Goal: Task Accomplishment & Management: Use online tool/utility

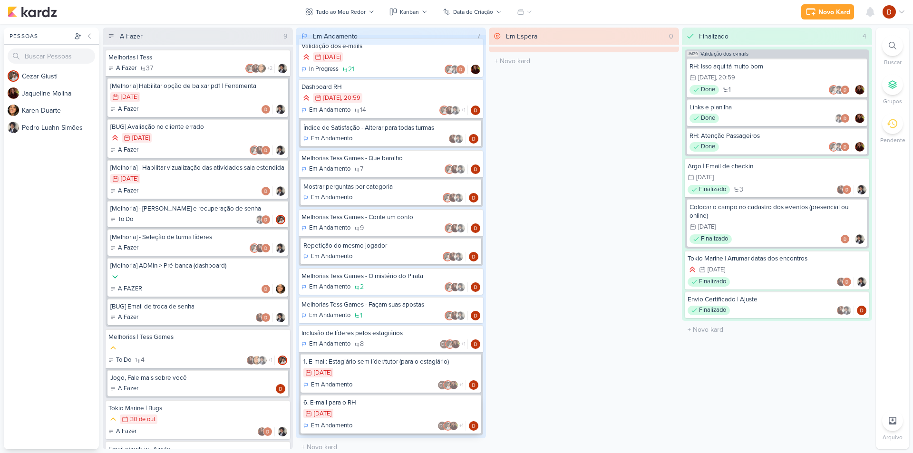
scroll to position [18, 0]
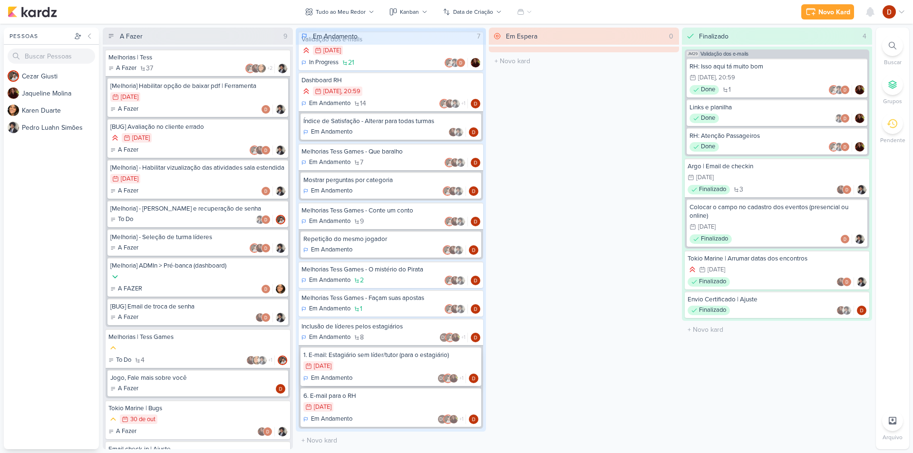
click at [373, 365] on div "28/7 [DATE]" at bounding box center [390, 366] width 175 height 10
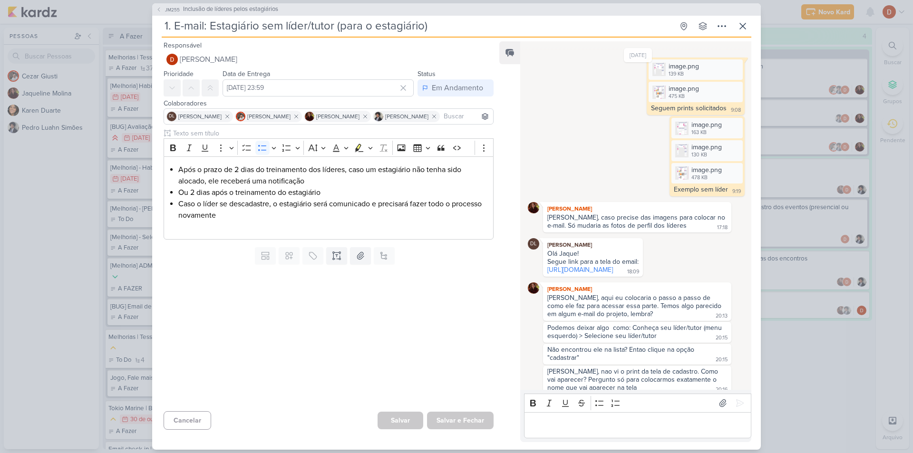
scroll to position [543, 0]
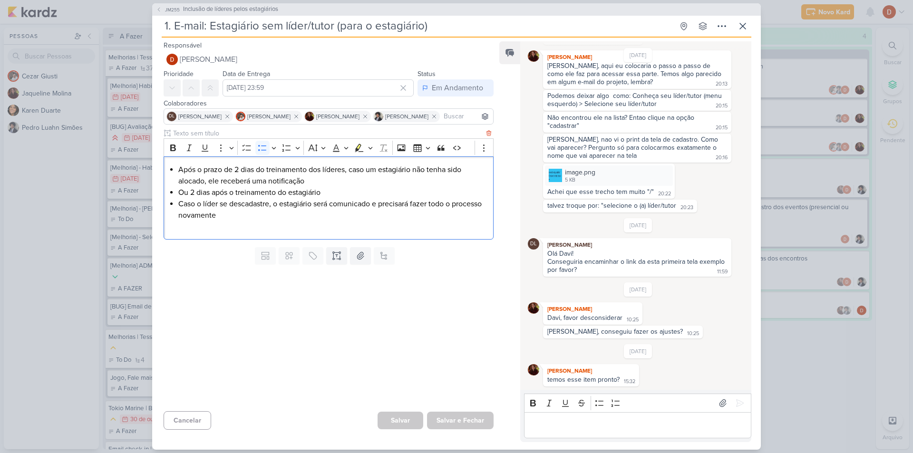
click at [298, 184] on li "Após o prazo de 2 dias do treinamento dos líderes, caso um estagiário não tenha…" at bounding box center [333, 175] width 310 height 23
click at [254, 204] on li "Caso o líder se descadastre, o estagiário será comunicado e precisará fazer tod…" at bounding box center [333, 209] width 310 height 23
click at [269, 217] on li "Caso o líder se descadastre, o estagiário será comunicado e precisará fazer tod…" at bounding box center [333, 209] width 310 height 23
click at [244, 191] on li "Ou 2 dias após o treinamento do estagiário" at bounding box center [333, 192] width 310 height 11
click at [318, 193] on li "Ou 2 dias após o treinamento do estagiário" at bounding box center [333, 192] width 310 height 11
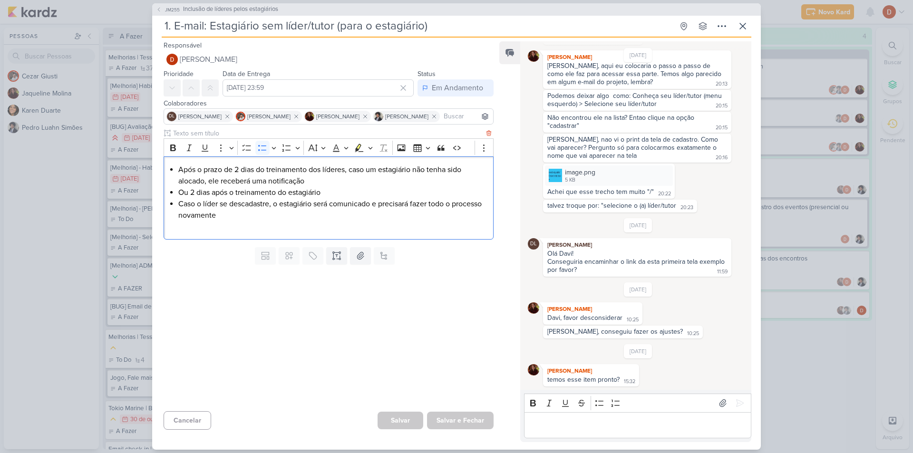
click at [338, 187] on li "Ou 2 dias após o treinamento do estagiário" at bounding box center [333, 192] width 310 height 11
click at [354, 190] on li "Ou 2 dias após o treinamento do estagiário" at bounding box center [333, 192] width 310 height 11
click at [567, 429] on p "Editor editing area: main" at bounding box center [637, 424] width 217 height 11
click at [614, 438] on div "Rich Text Editor Bold Italic Underline Strikethrough Bulleted List Numbered Lis…" at bounding box center [635, 416] width 231 height 52
click at [697, 437] on div "Boa tarde, publicado em homologação." at bounding box center [637, 425] width 227 height 26
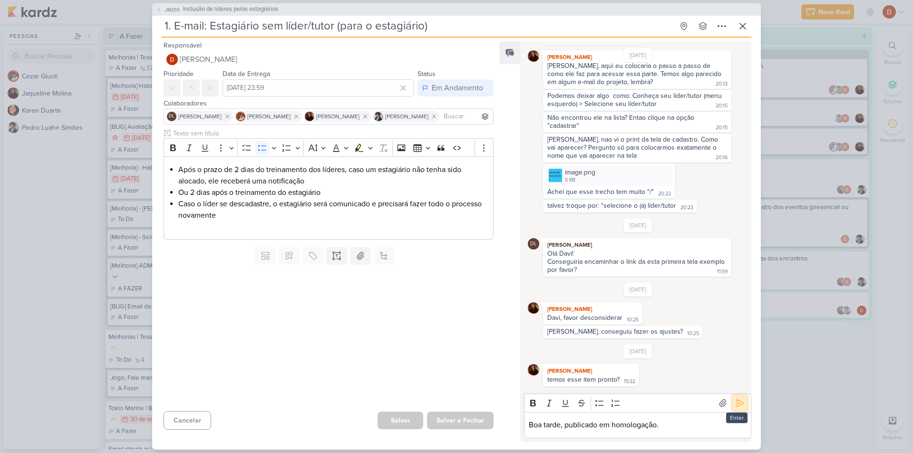
click at [735, 406] on icon at bounding box center [740, 403] width 10 height 10
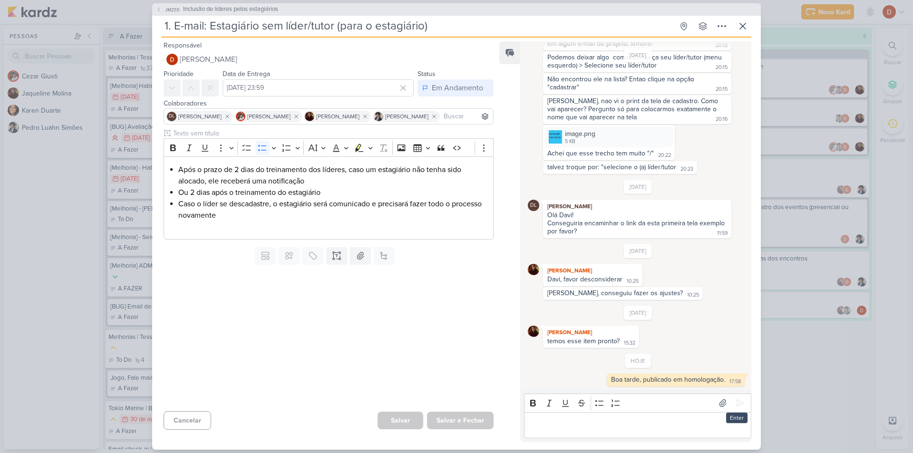
scroll to position [582, 0]
click at [720, 424] on p "Editor editing area: main" at bounding box center [637, 424] width 217 height 11
click at [165, 4] on div "JM255 Inclusão de líderes pelos estagiários" at bounding box center [456, 9] width 609 height 12
click at [163, 10] on button "JM255 Inclusão de líderes pelos estagiários" at bounding box center [217, 10] width 122 height 10
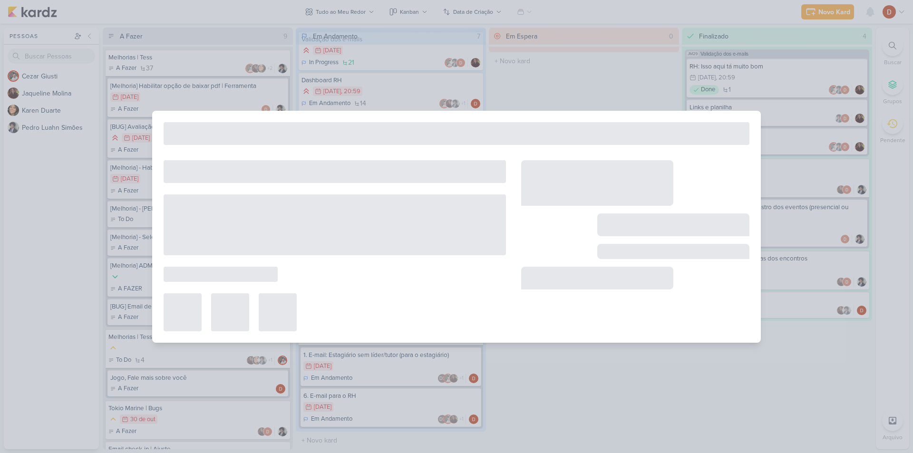
type input "Inclusão de líderes pelos estagiários"
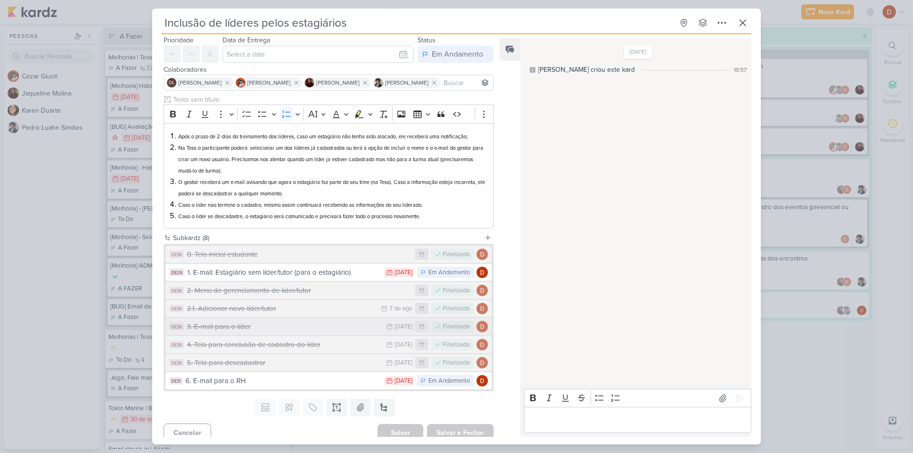
scroll to position [38, 0]
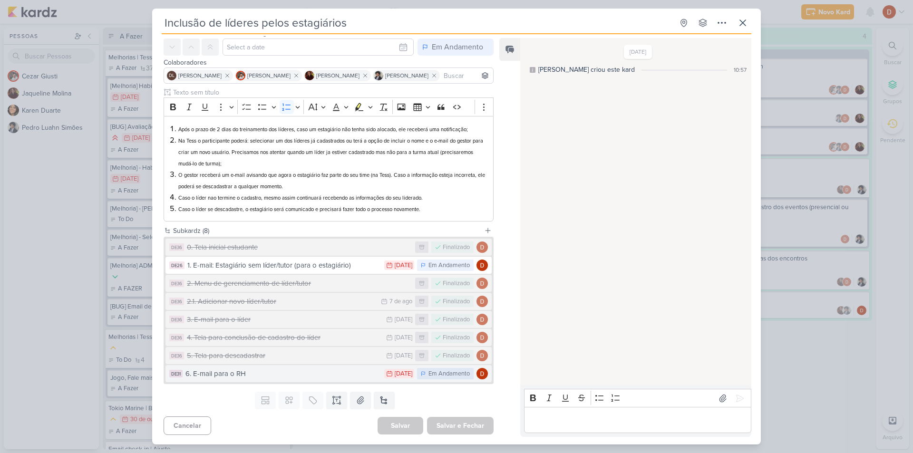
click at [256, 368] on div "6. E-mail para o RH" at bounding box center [282, 373] width 194 height 11
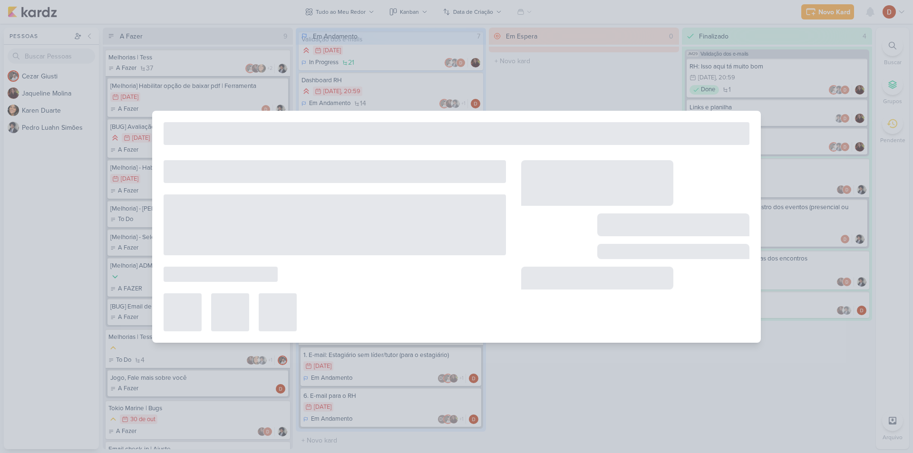
type input "6. E-mail para o RH"
type input "[DATE] 23:59"
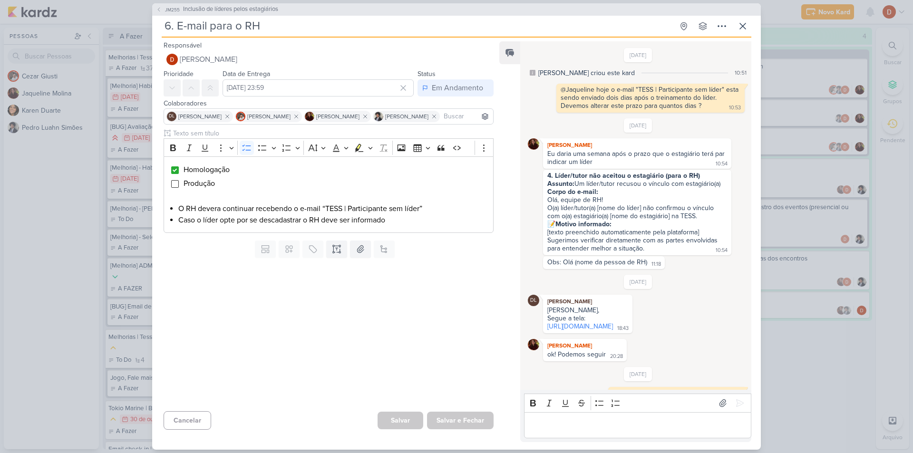
scroll to position [109, 0]
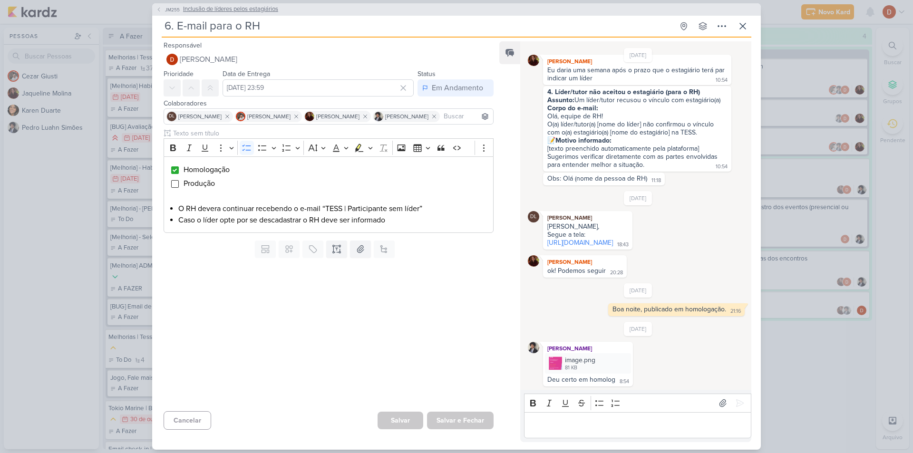
click at [162, 6] on button "JM255 Inclusão de líderes pelos estagiários" at bounding box center [217, 10] width 122 height 10
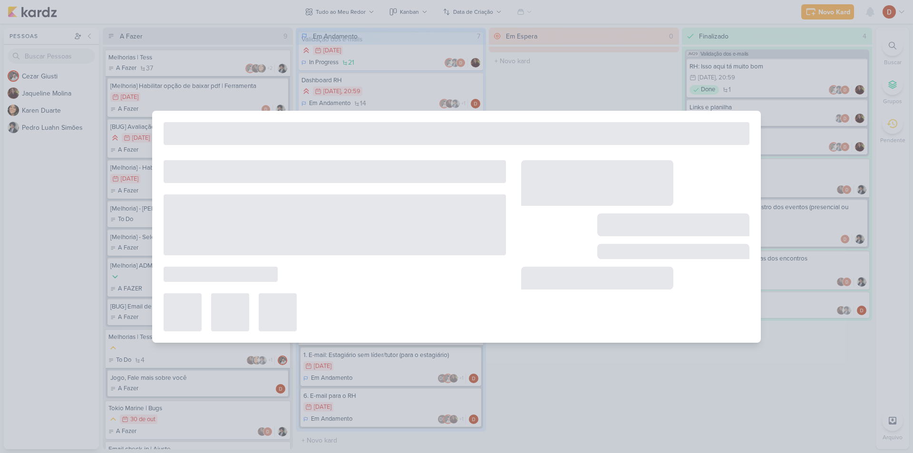
type input "Inclusão de líderes pelos estagiários"
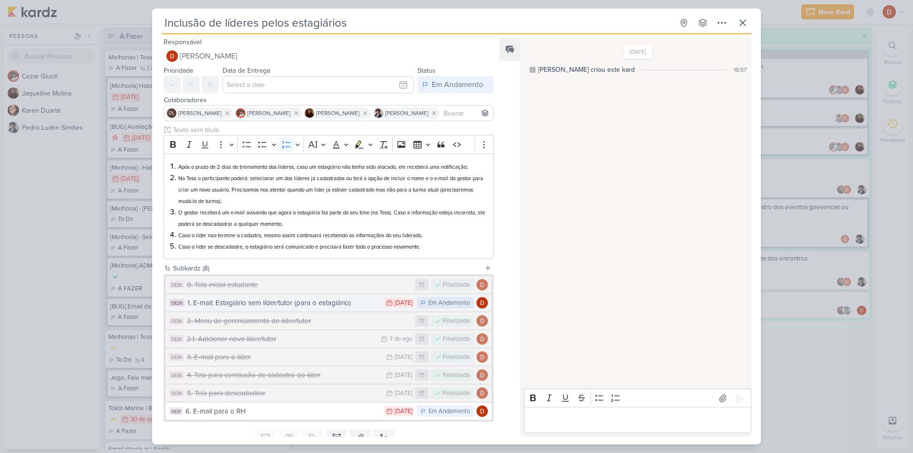
click at [249, 302] on div "1. E-mail: Estagiário sem líder/tutor (para o estagiário)" at bounding box center [283, 303] width 192 height 11
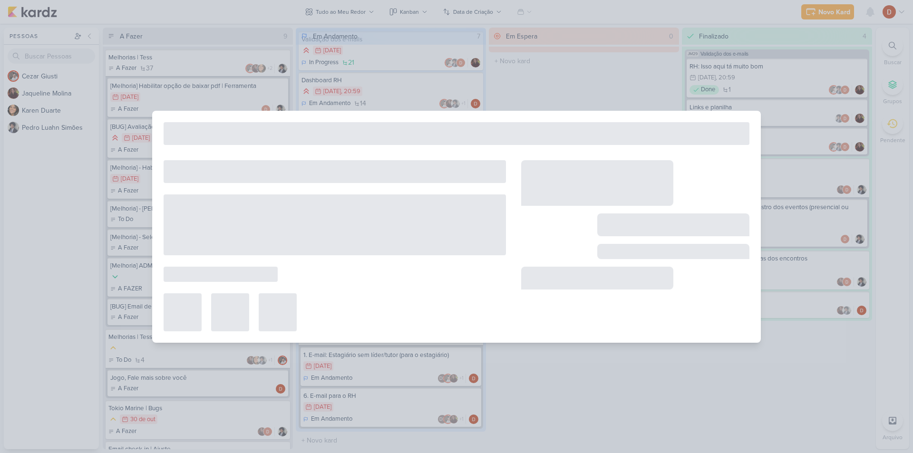
type input "1. E-mail: Estagiário sem líder/tutor (para o estagiário)"
type input "[DATE] 23:59"
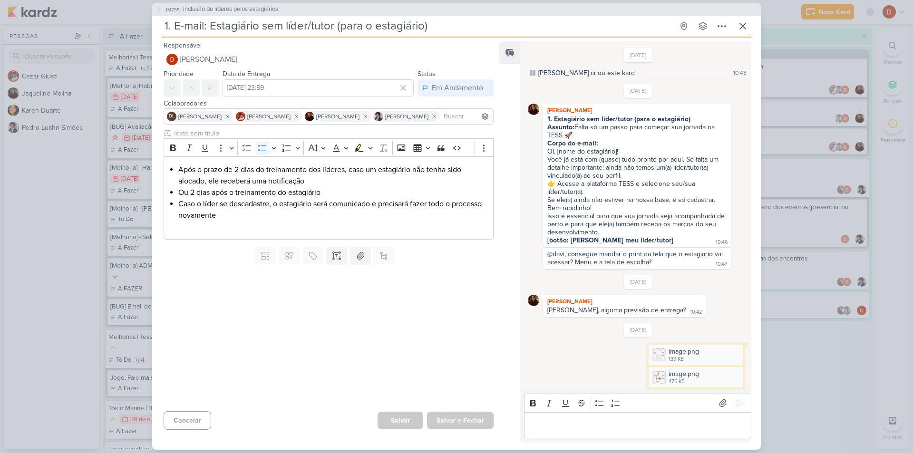
scroll to position [582, 0]
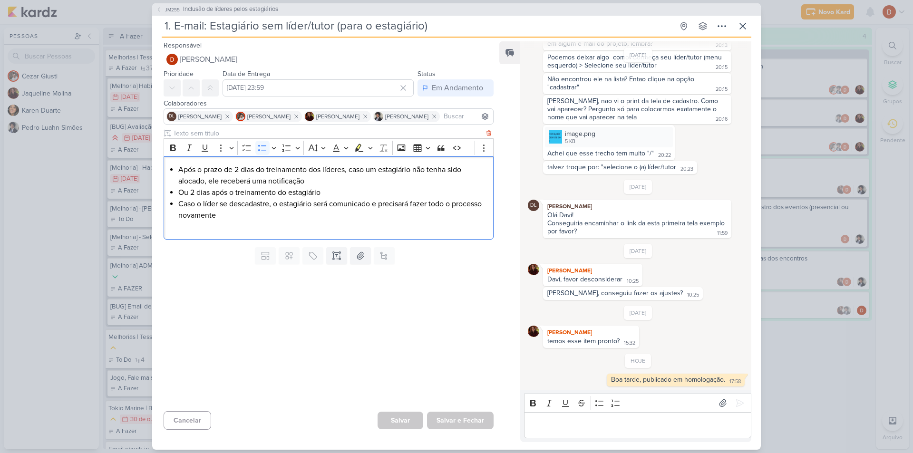
click at [178, 169] on li "Após o prazo de 2 dias do treinamento dos líderes, caso um estagiário não tenha…" at bounding box center [333, 175] width 310 height 23
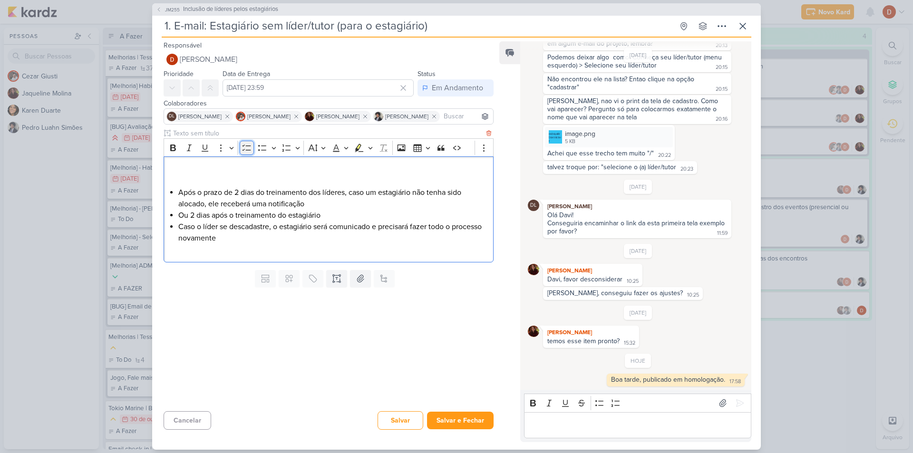
click at [243, 146] on icon "Editor toolbar" at bounding box center [246, 148] width 9 height 6
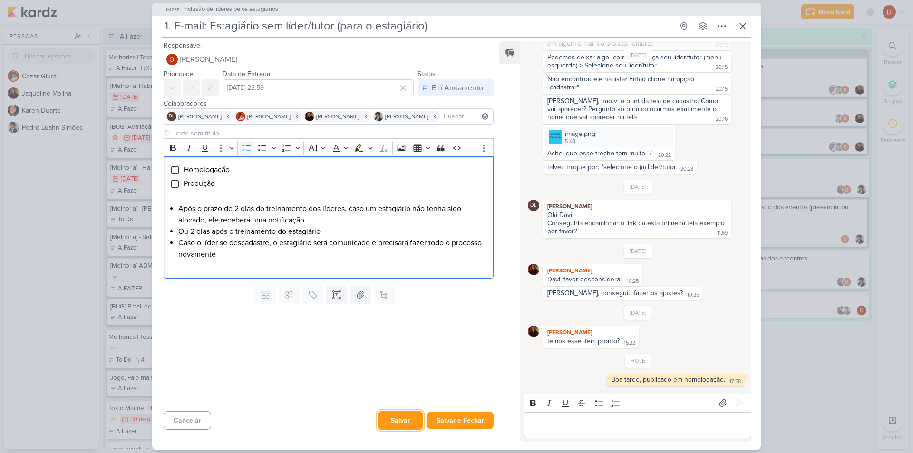
click at [399, 418] on button "Salvar" at bounding box center [401, 420] width 46 height 19
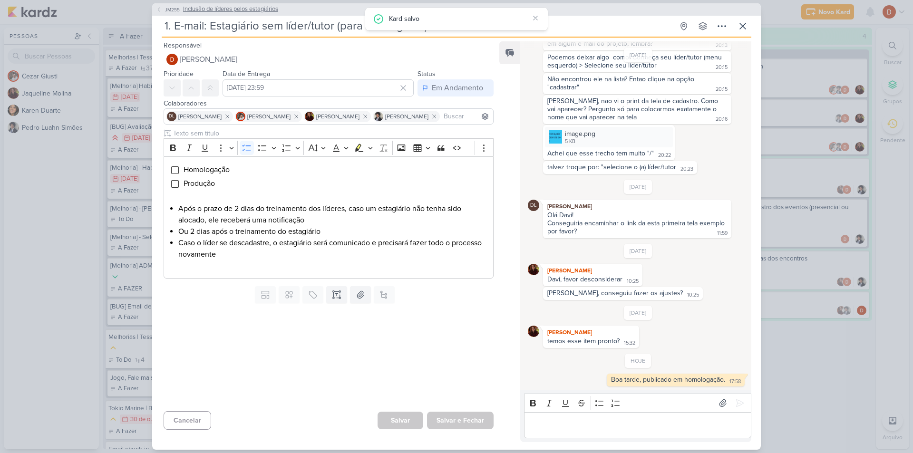
click at [161, 9] on icon at bounding box center [159, 10] width 6 height 6
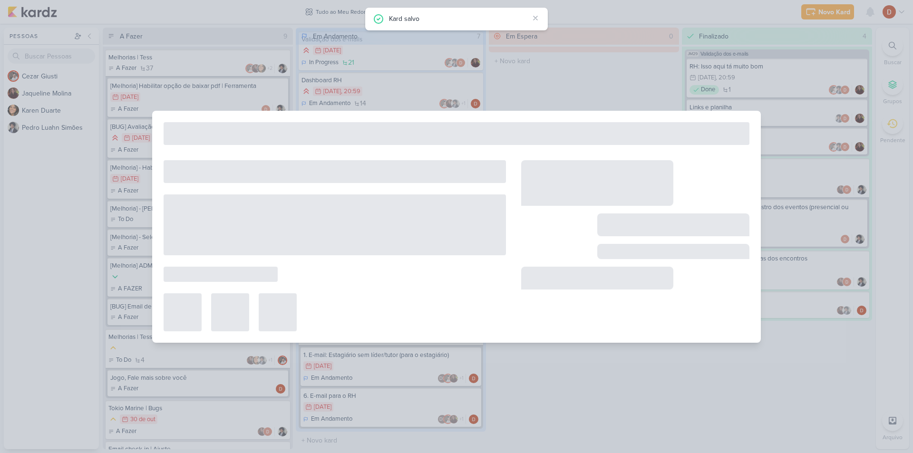
type input "Inclusão de líderes pelos estagiários"
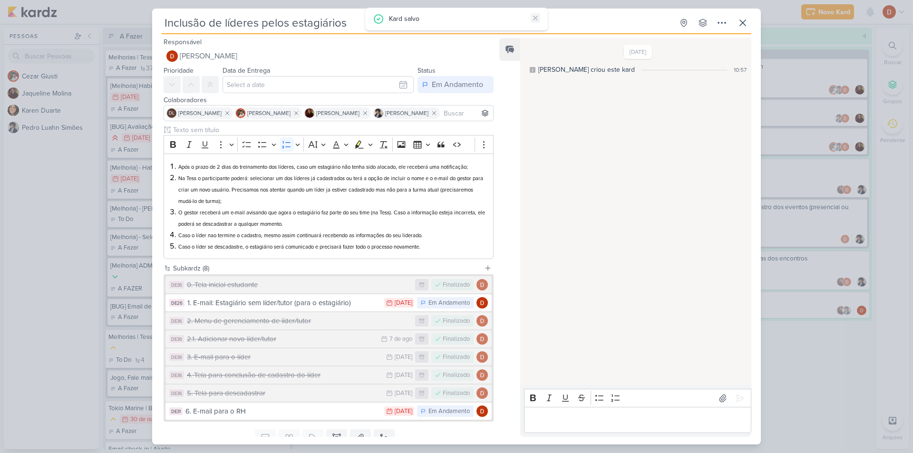
click at [537, 16] on icon at bounding box center [536, 18] width 8 height 8
click at [738, 20] on icon at bounding box center [742, 22] width 11 height 11
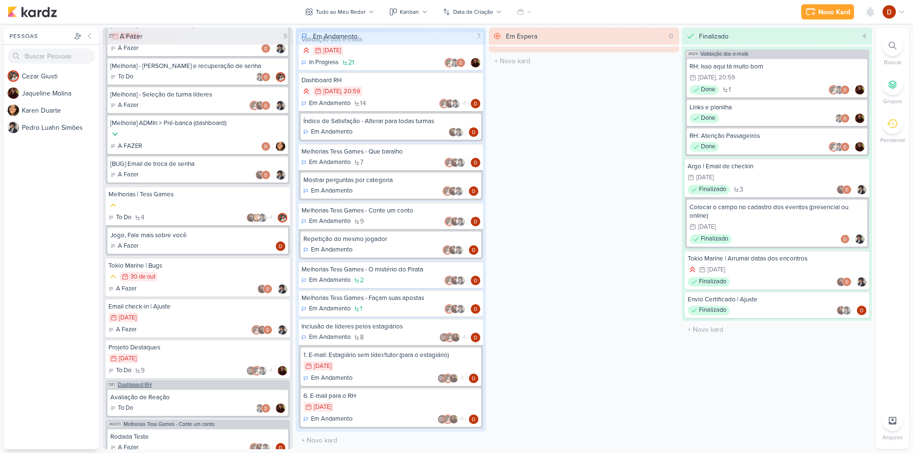
scroll to position [289, 0]
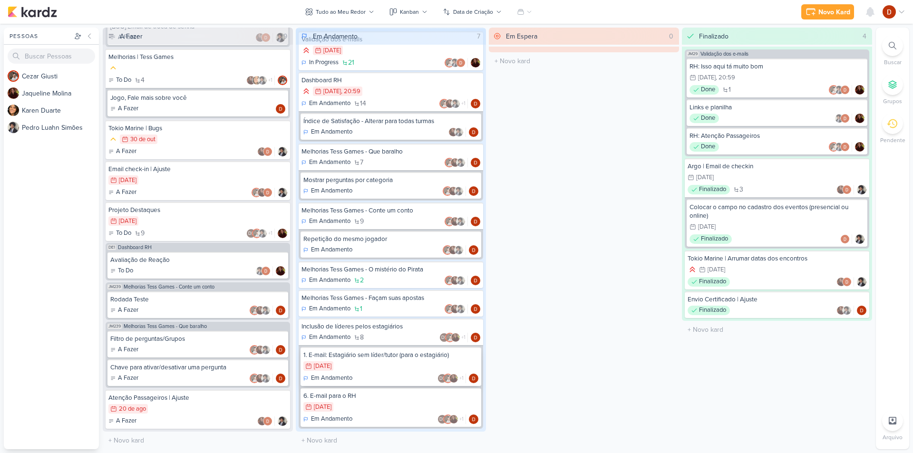
click at [381, 359] on div "1. E-mail: Estagiário sem líder/tutor (para o estagiário)" at bounding box center [390, 355] width 175 height 9
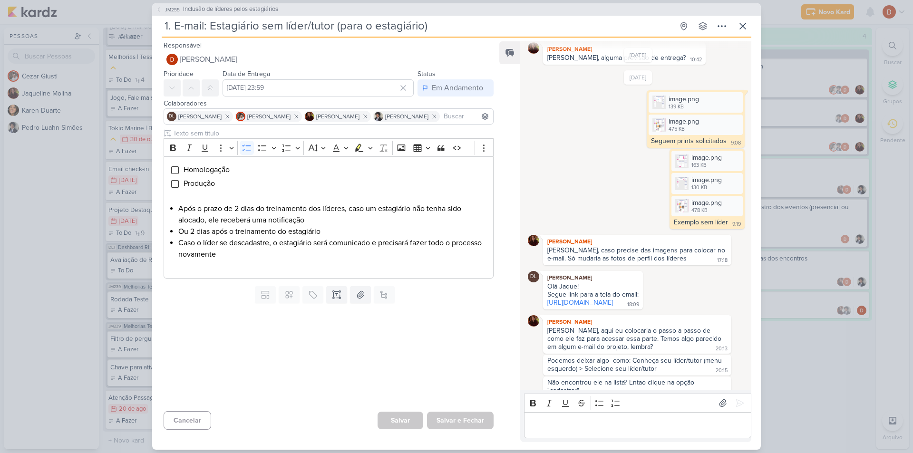
scroll to position [202, 0]
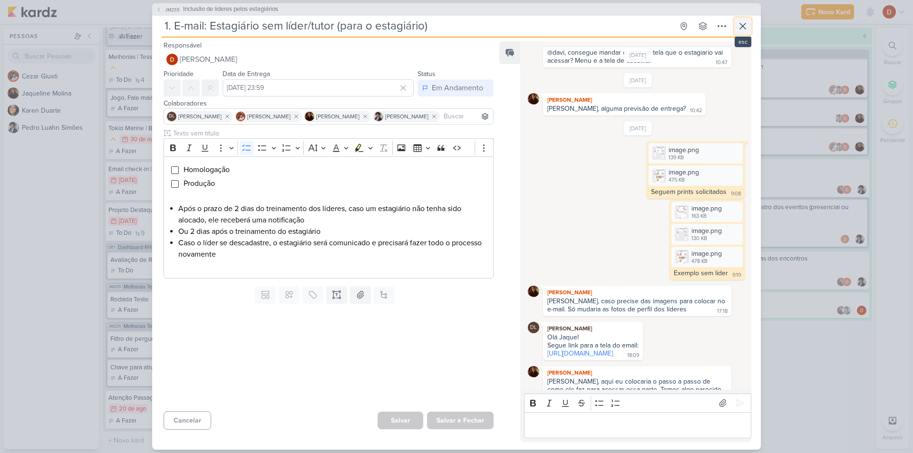
click at [741, 25] on icon at bounding box center [742, 25] width 11 height 11
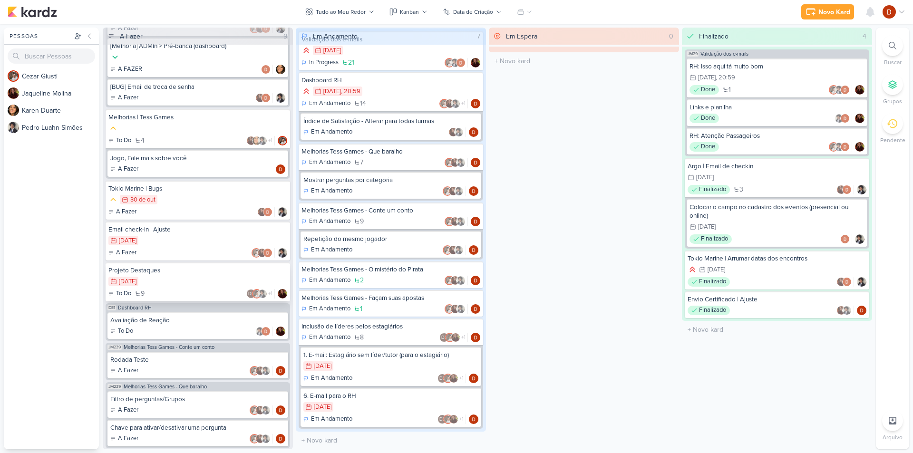
scroll to position [289, 0]
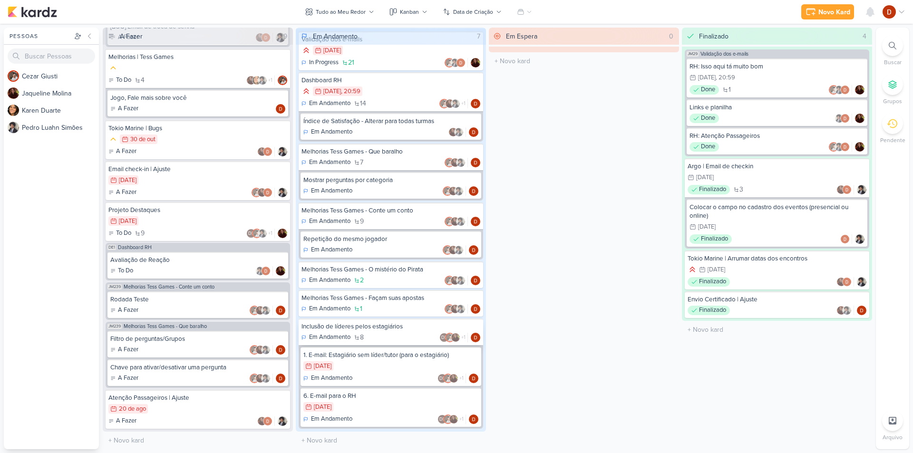
click at [358, 327] on div "Inclusão de líderes pelos estagiários" at bounding box center [390, 326] width 179 height 9
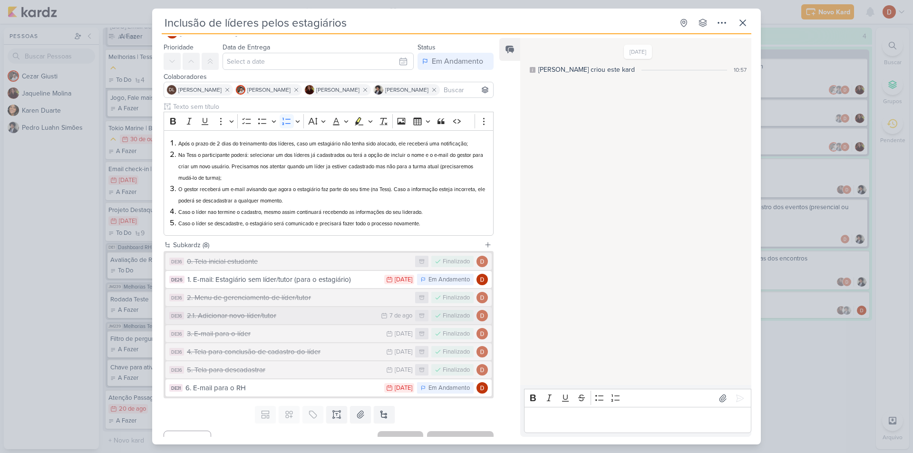
scroll to position [38, 0]
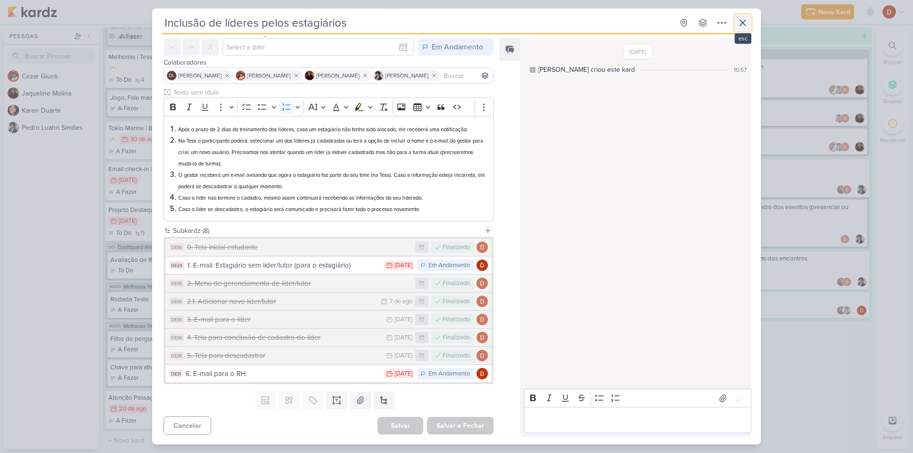
click at [741, 19] on icon at bounding box center [742, 22] width 11 height 11
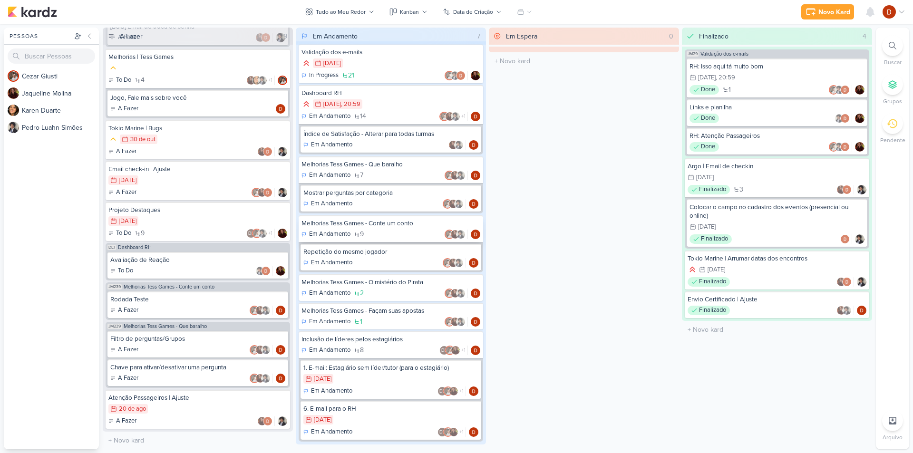
scroll to position [0, 0]
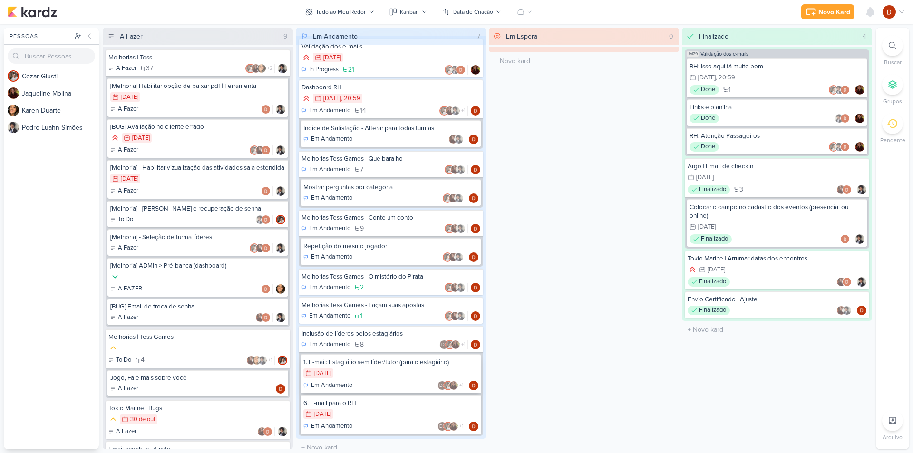
scroll to position [18, 0]
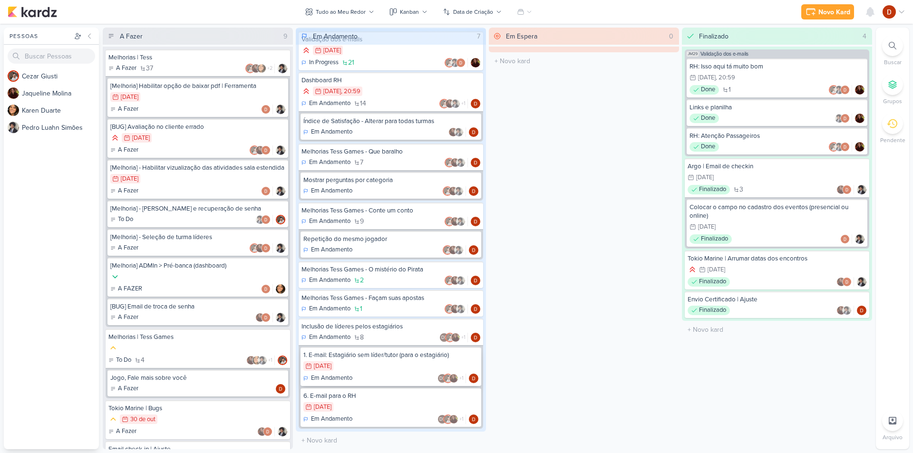
click at [370, 366] on div "28/7 [DATE]" at bounding box center [390, 366] width 175 height 10
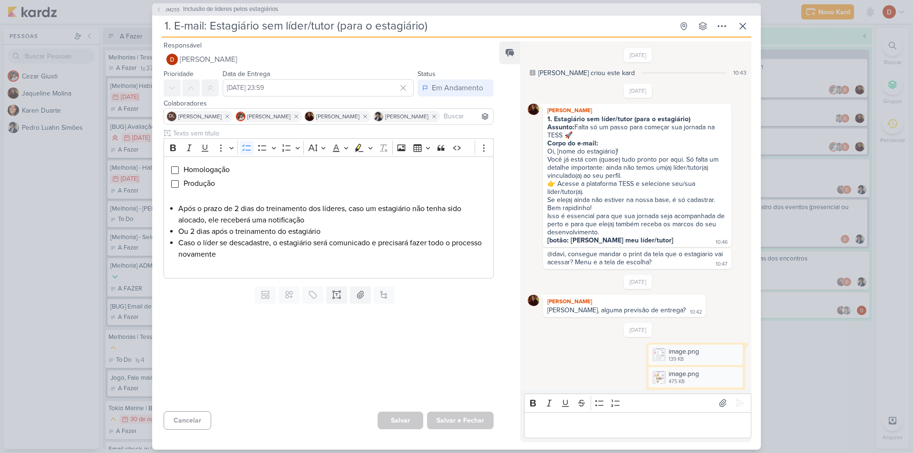
scroll to position [582, 0]
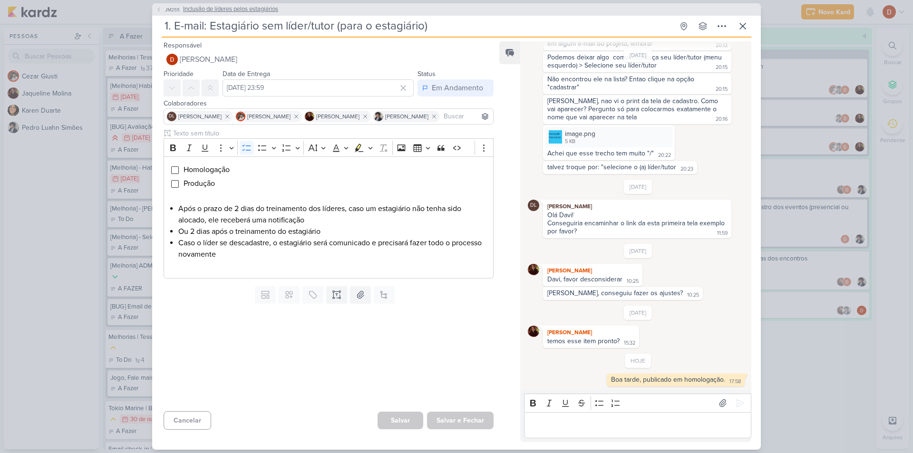
click at [167, 7] on span "JM255" at bounding box center [173, 9] width 18 height 7
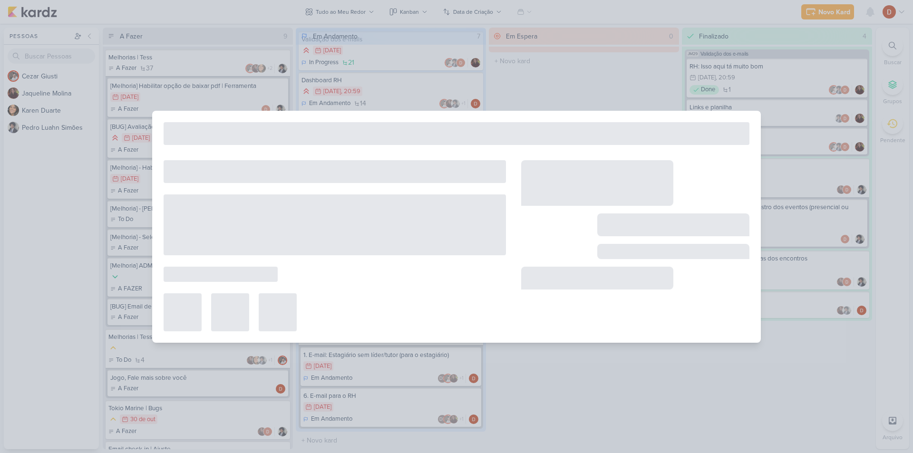
type input "Inclusão de líderes pelos estagiários"
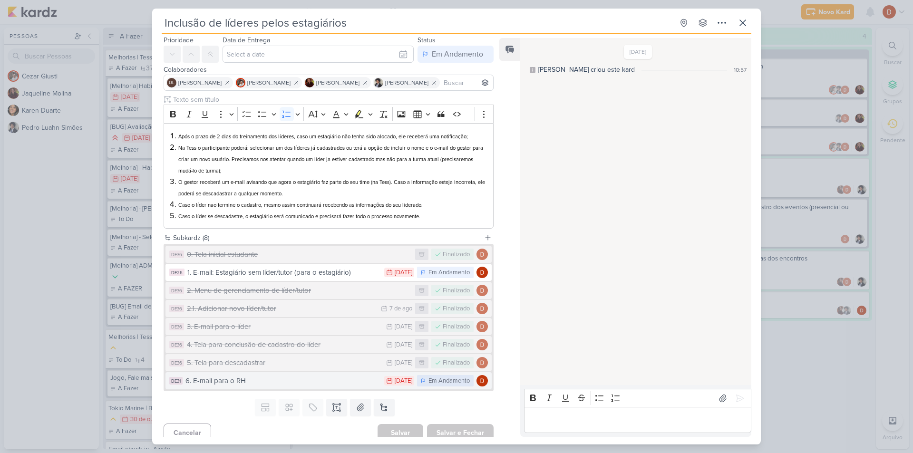
scroll to position [38, 0]
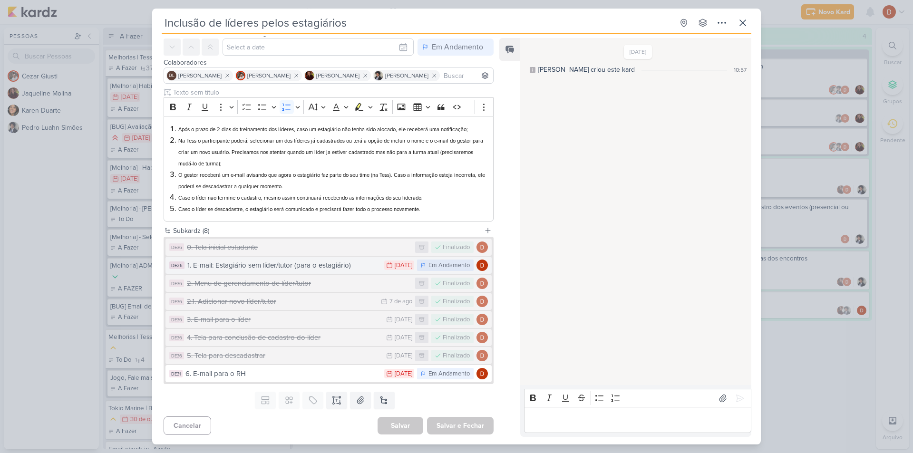
click at [234, 266] on div "1. E-mail: Estagiário sem líder/tutor (para o estagiário)" at bounding box center [283, 265] width 192 height 11
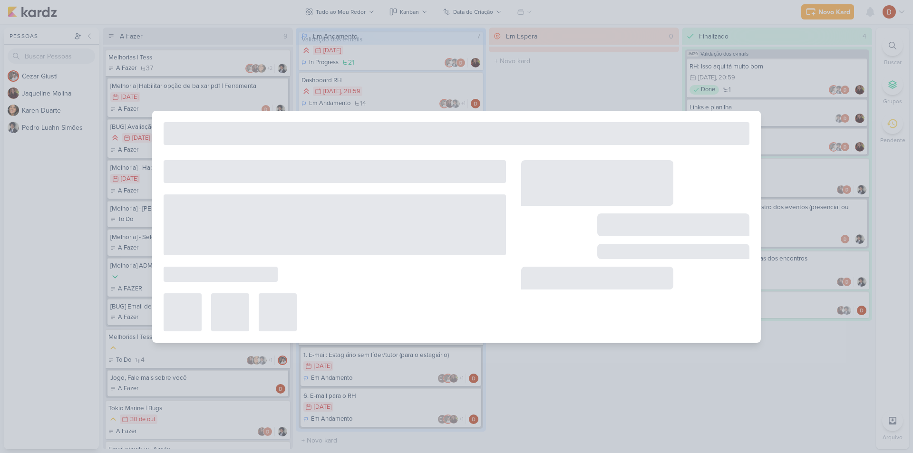
type input "1. E-mail: Estagiário sem líder/tutor (para o estagiário)"
type input "[DATE] 23:59"
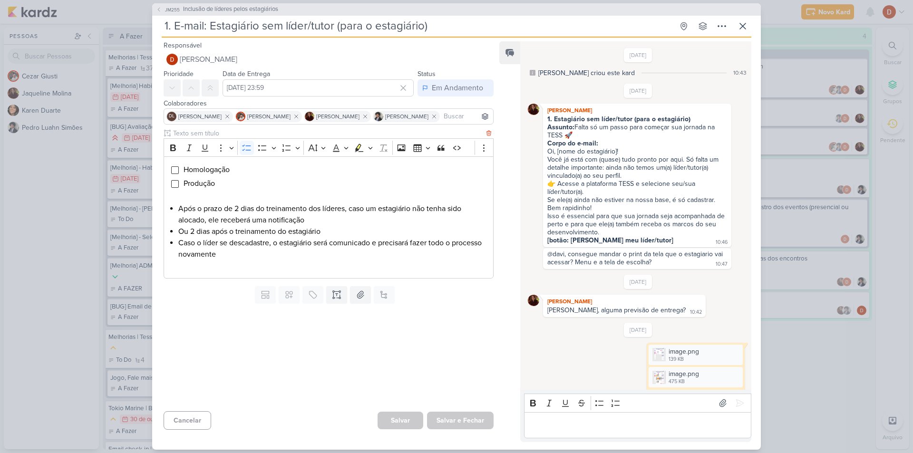
scroll to position [582, 0]
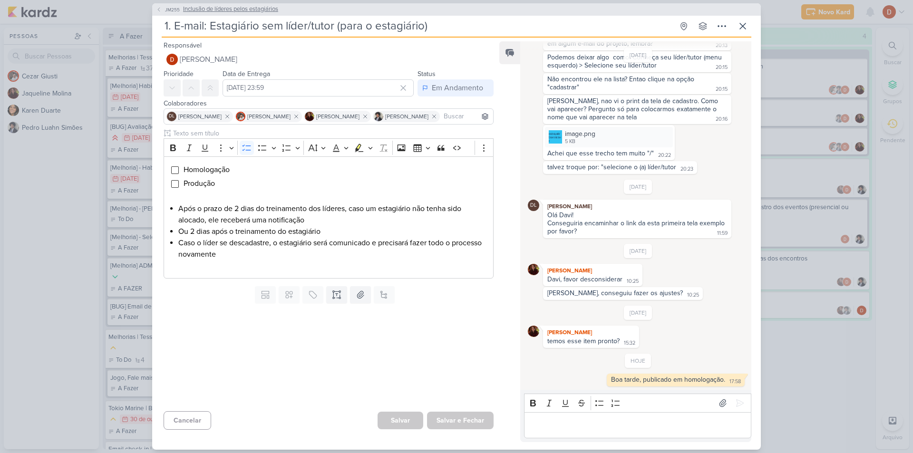
click at [169, 8] on span "JM255" at bounding box center [173, 9] width 18 height 7
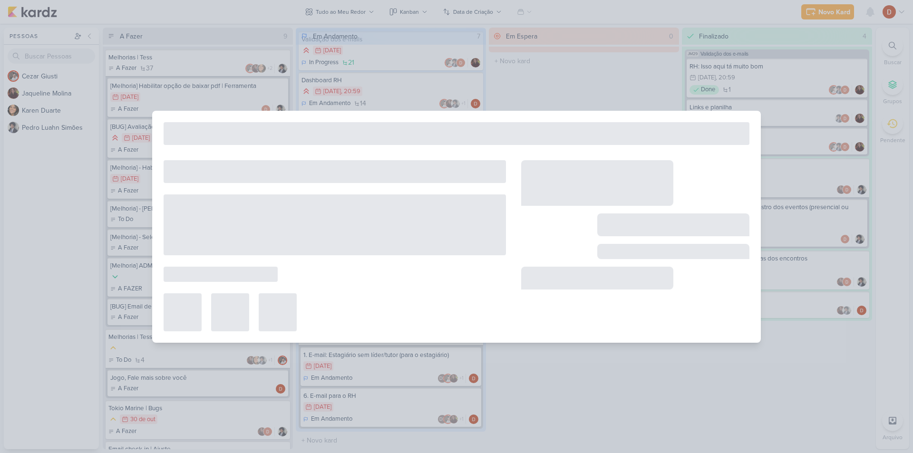
type input "Inclusão de líderes pelos estagiários"
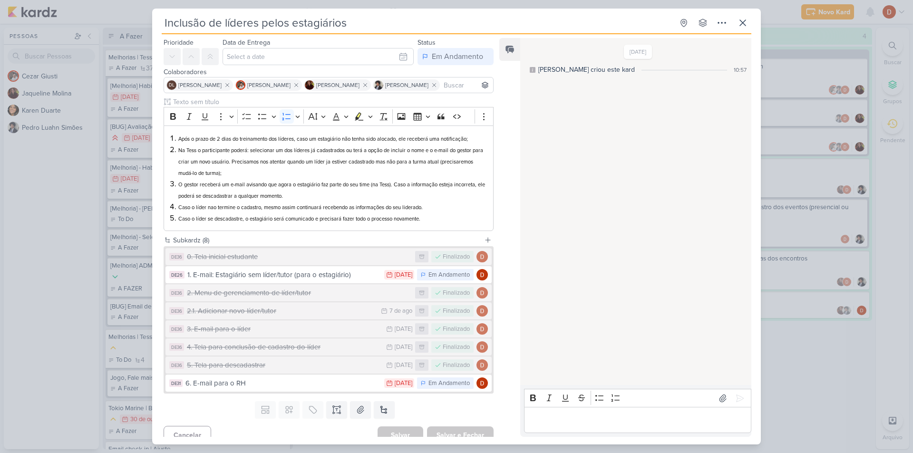
scroll to position [38, 0]
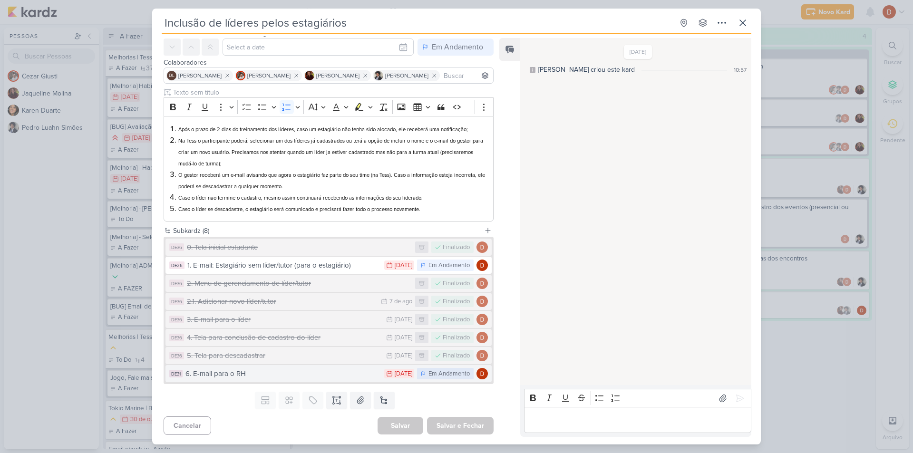
click at [208, 373] on div "6. E-mail para o RH" at bounding box center [282, 373] width 194 height 11
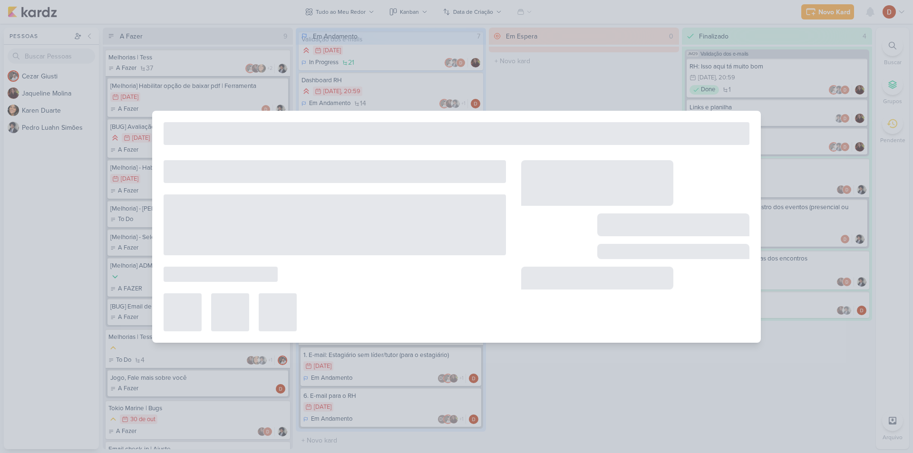
type input "6. E-mail para o RH"
type input "[DATE] 23:59"
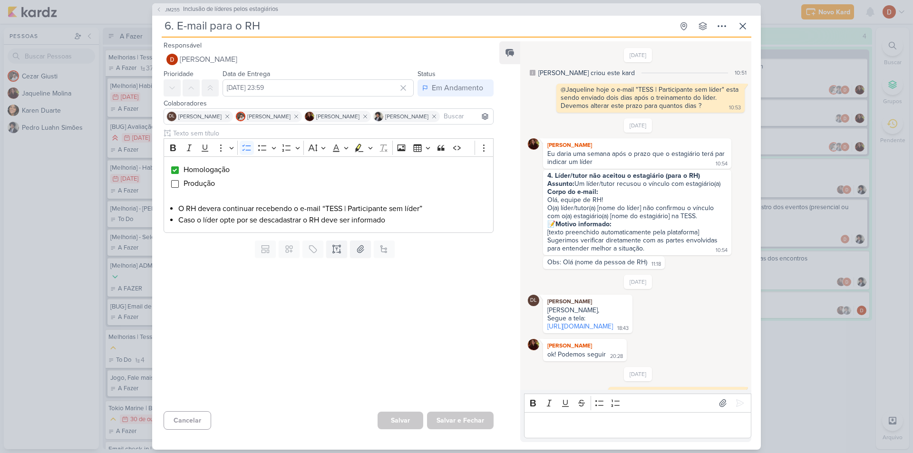
scroll to position [109, 0]
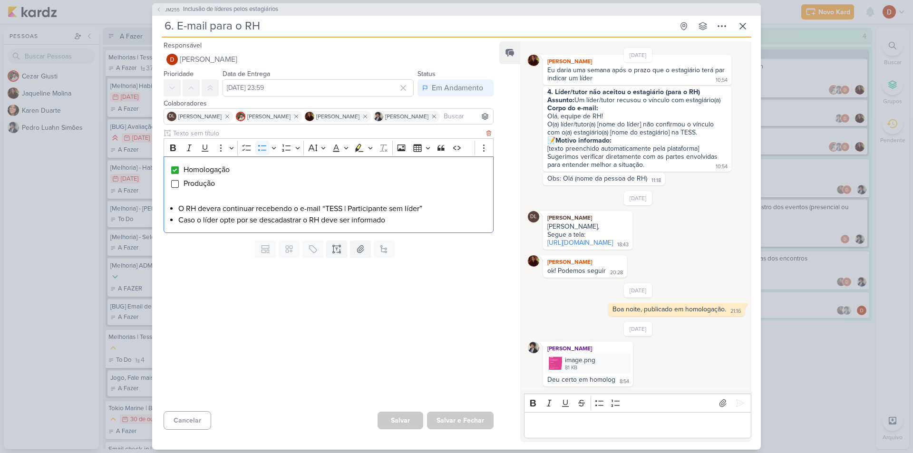
click at [355, 226] on div "Homologação Produção O RH devera continuar recebendo o e-mail “TESS | Participa…" at bounding box center [329, 194] width 330 height 77
click at [436, 225] on li "Caso o líder opte por se descadastrar o RH deve ser informado" at bounding box center [333, 219] width 310 height 11
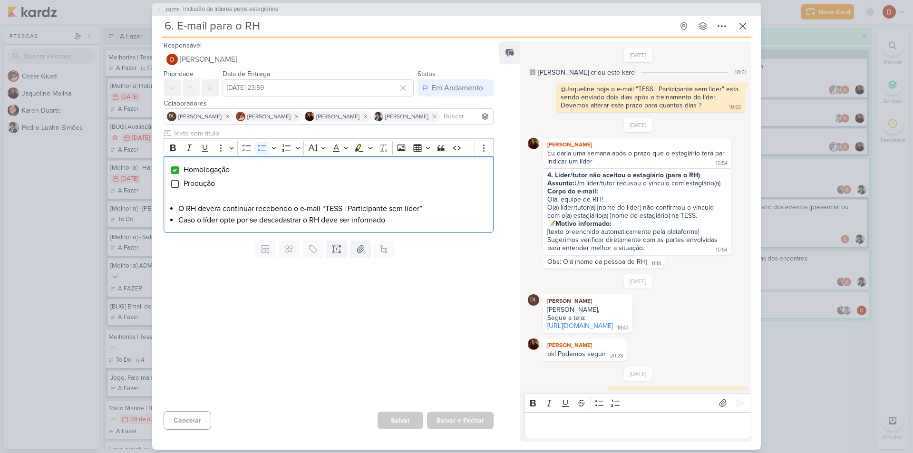
scroll to position [0, 0]
click at [740, 30] on icon at bounding box center [742, 25] width 11 height 11
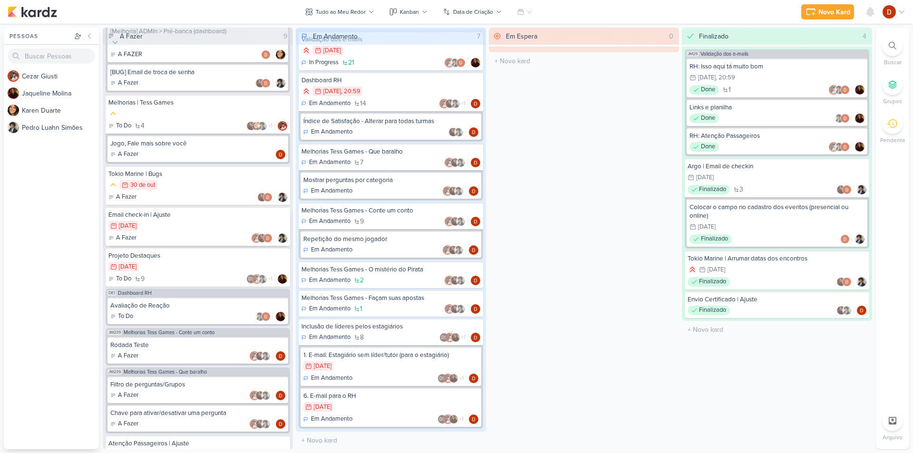
scroll to position [289, 0]
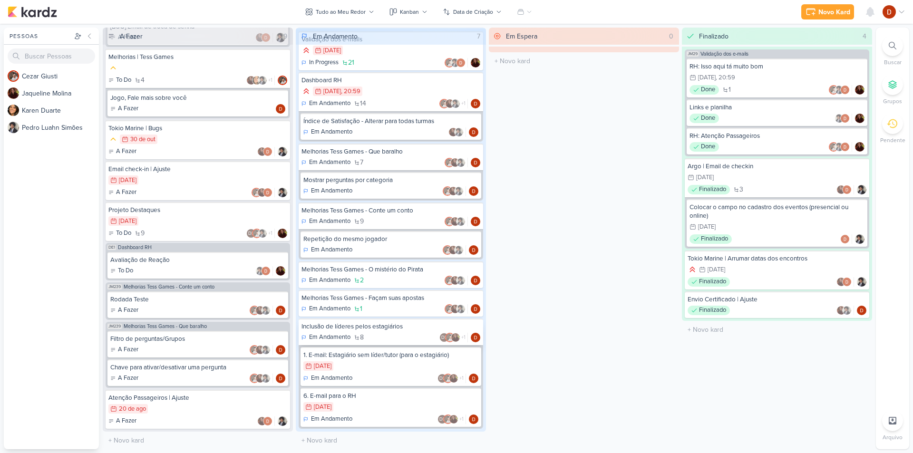
click at [379, 326] on div "Inclusão de líderes pelos estagiários" at bounding box center [390, 326] width 179 height 9
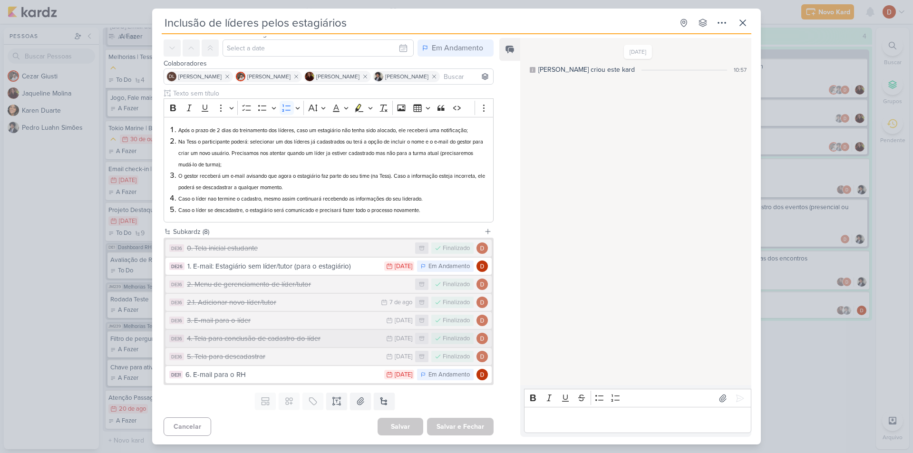
scroll to position [38, 0]
click at [337, 261] on div "1. E-mail: Estagiário sem líder/tutor (para o estagiário)" at bounding box center [283, 265] width 192 height 11
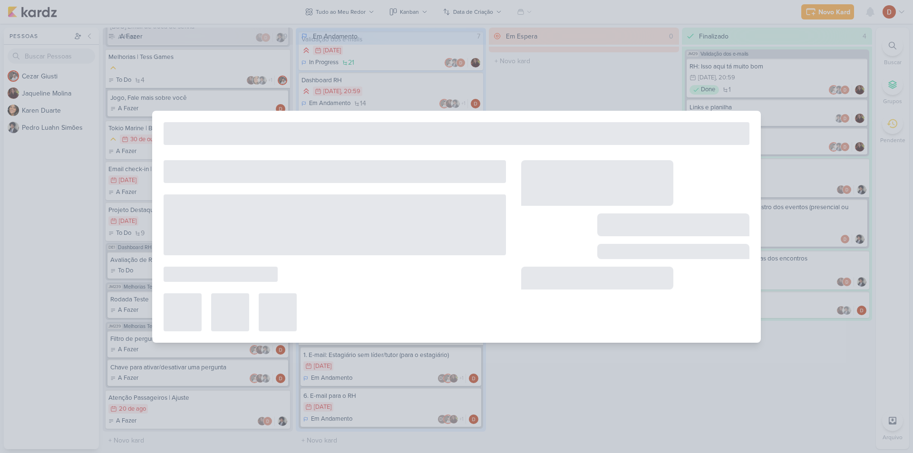
type input "1. E-mail: Estagiário sem líder/tutor (para o estagiário)"
type input "[DATE] 23:59"
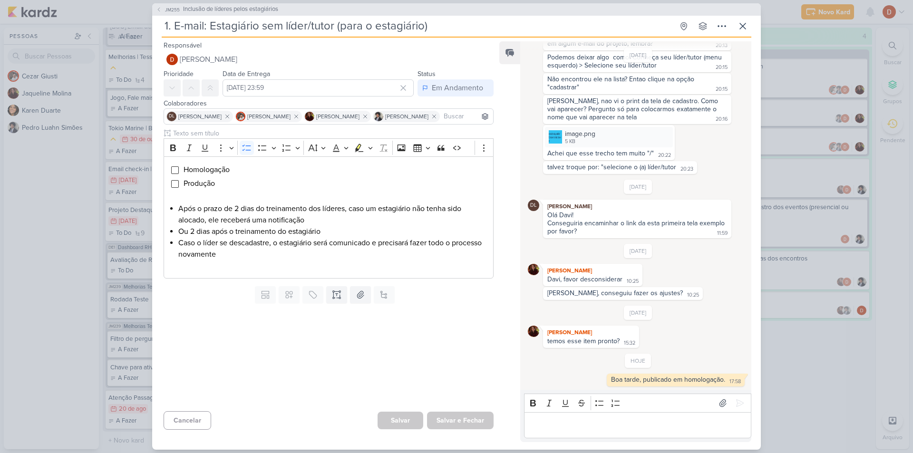
scroll to position [582, 0]
click at [174, 10] on span "JM255" at bounding box center [173, 9] width 18 height 7
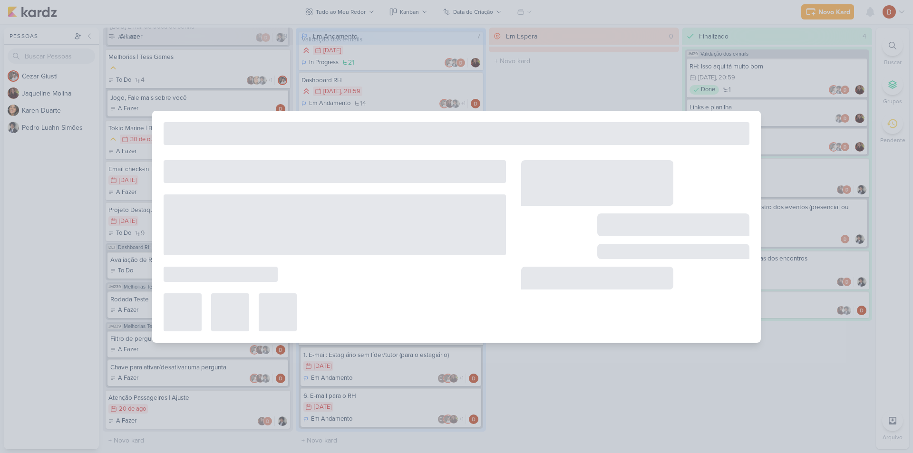
type input "Inclusão de líderes pelos estagiários"
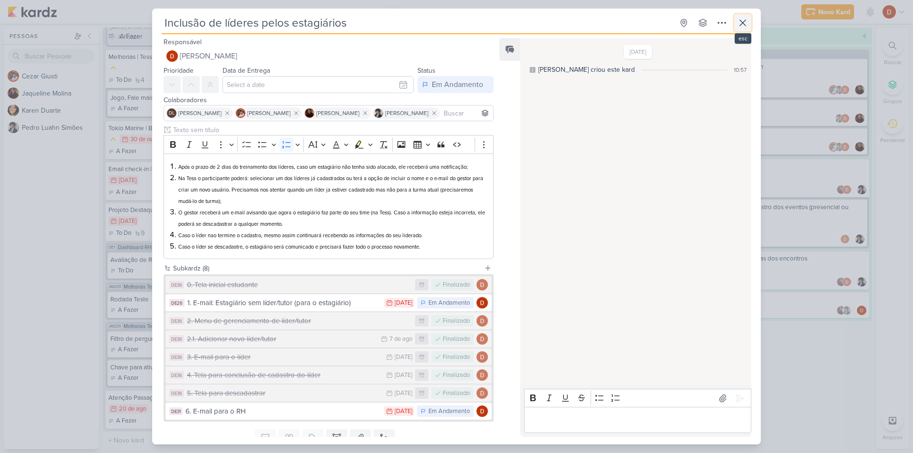
click at [747, 21] on icon at bounding box center [742, 22] width 11 height 11
